Goal: Task Accomplishment & Management: Manage account settings

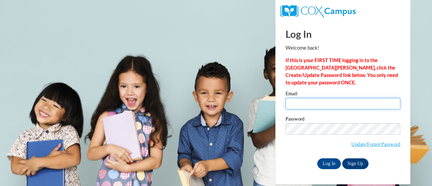
click at [300, 104] on input "Email" at bounding box center [343, 103] width 115 height 11
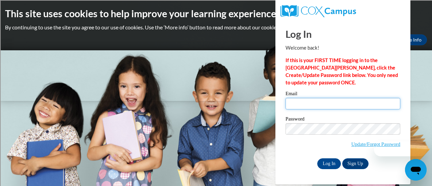
type input "Cnsexton@daytonpublic.com"
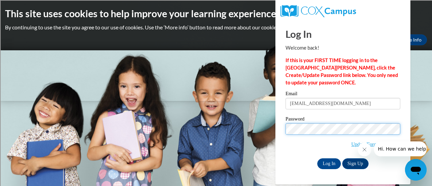
click at [318, 158] on input "Log In" at bounding box center [330, 163] width 24 height 11
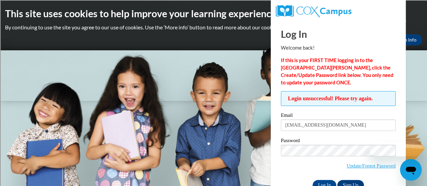
click at [315, 156] on span "Update/Forgot Password" at bounding box center [338, 159] width 115 height 28
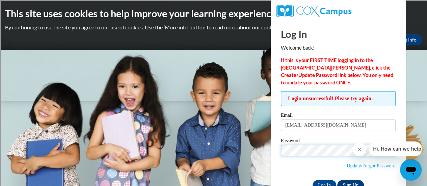
click at [313, 180] on input "Log In" at bounding box center [325, 185] width 24 height 11
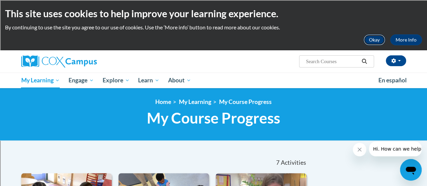
click at [380, 39] on button "Okay" at bounding box center [375, 39] width 22 height 11
click at [380, 88] on div "<en>My Learning</en><fr>New fr_My Learning</fr><it>New it_My Learning</it><de>N…" at bounding box center [213, 114] width 427 height 53
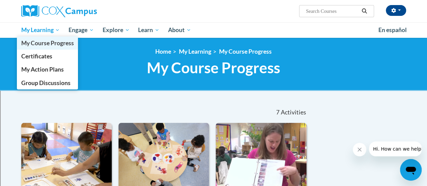
click at [43, 42] on span "My Course Progress" at bounding box center [47, 43] width 53 height 7
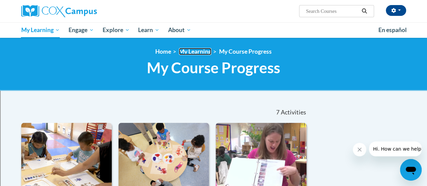
click at [203, 51] on link "My Learning" at bounding box center [195, 51] width 32 height 7
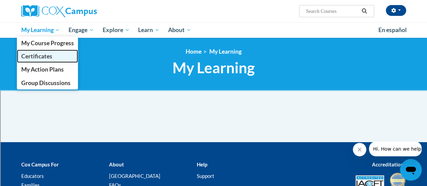
click at [49, 57] on span "Certificates" at bounding box center [36, 56] width 31 height 7
